Goal: Task Accomplishment & Management: Check status

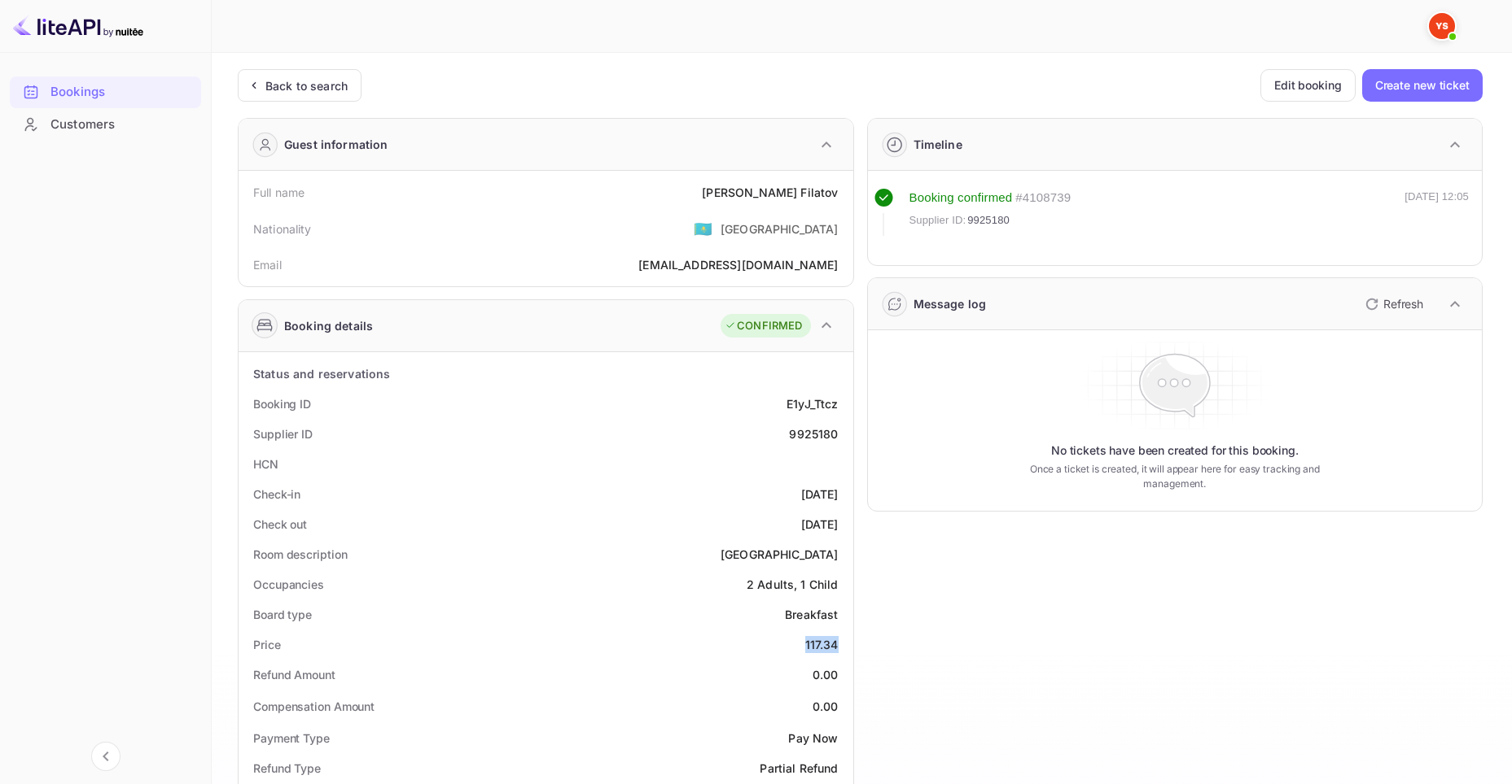
click at [100, 88] on div "Bookings" at bounding box center [122, 92] width 143 height 19
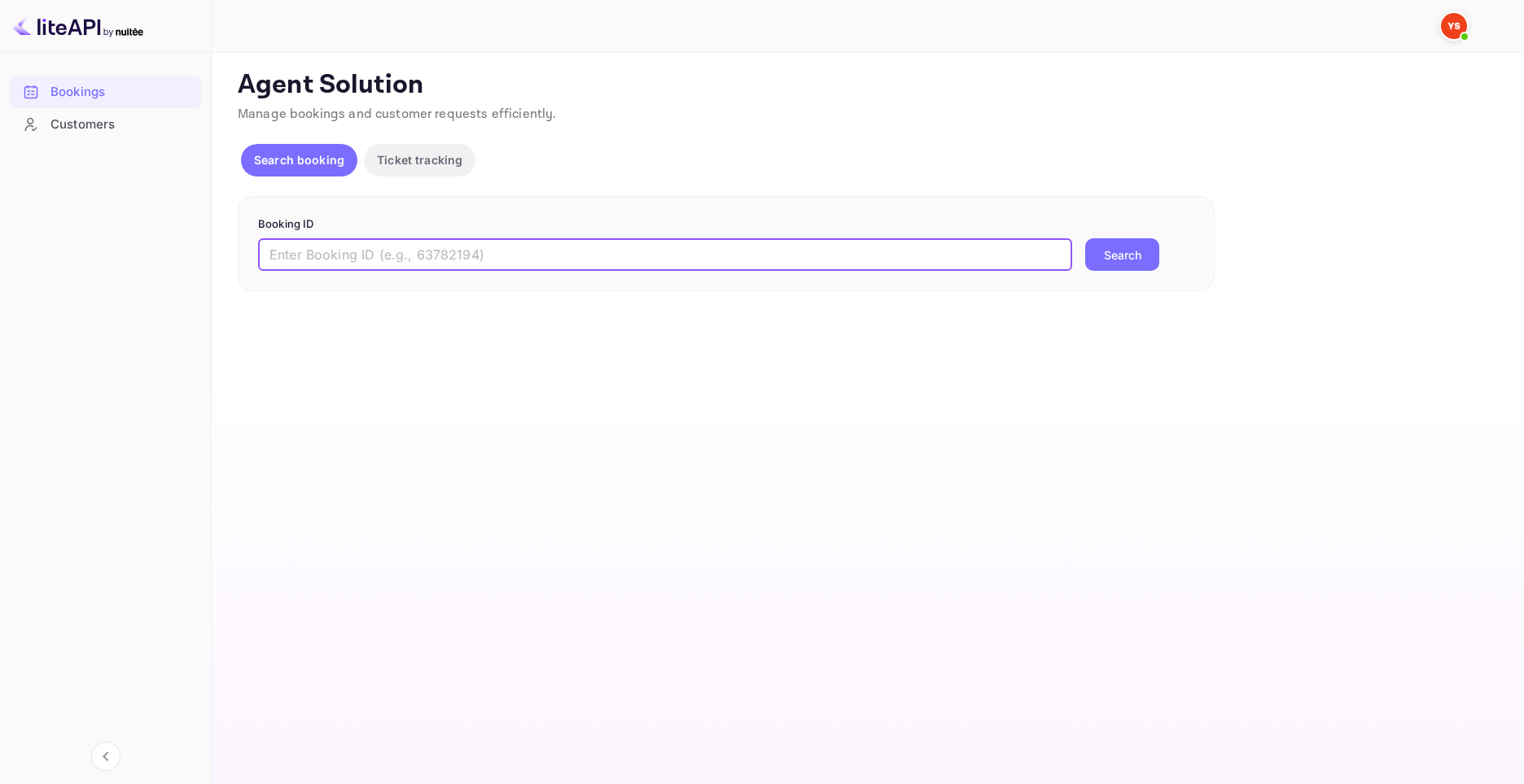
click at [773, 260] on input "text" at bounding box center [665, 254] width 814 height 33
paste input "9816821"
type input "9816821"
click at [1116, 257] on button "Search" at bounding box center [1122, 254] width 74 height 33
